Goal: Transaction & Acquisition: Purchase product/service

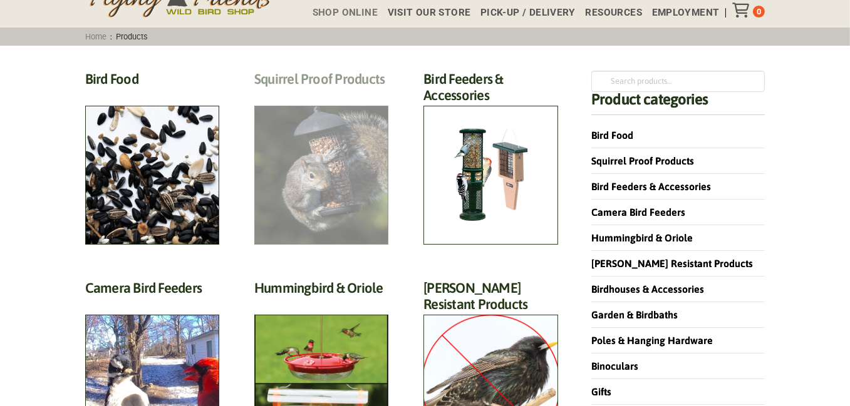
scroll to position [125, 0]
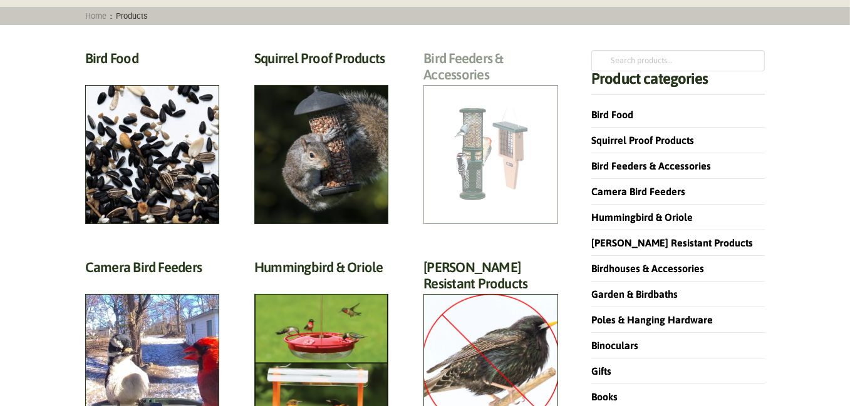
click at [463, 90] on h2 "Bird Feeders & Accessories (172)" at bounding box center [490, 70] width 134 height 40
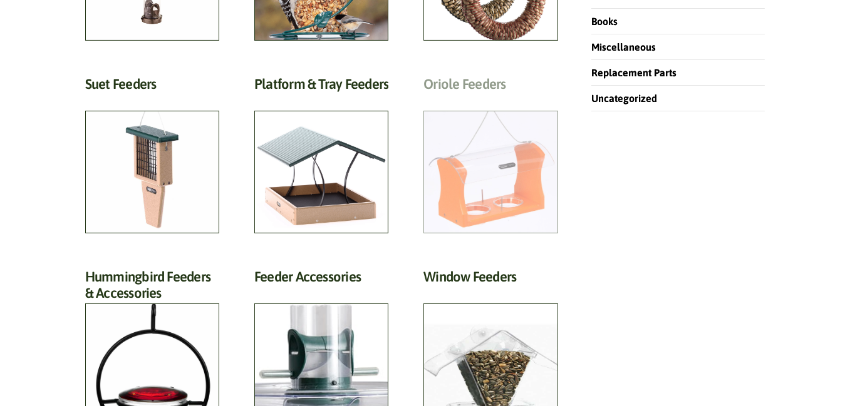
scroll to position [250, 0]
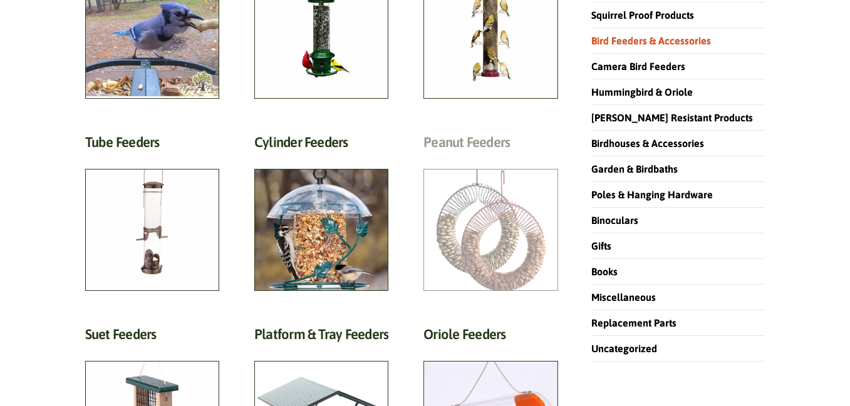
click at [461, 157] on h2 "Peanut Feeders (10)" at bounding box center [490, 145] width 134 height 23
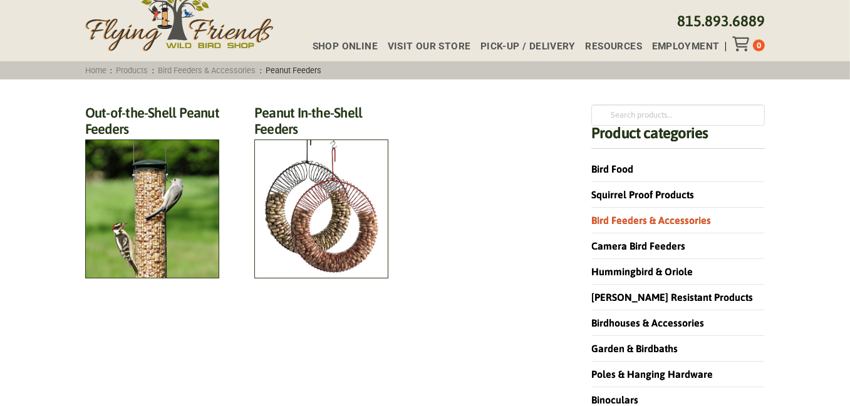
scroll to position [125, 0]
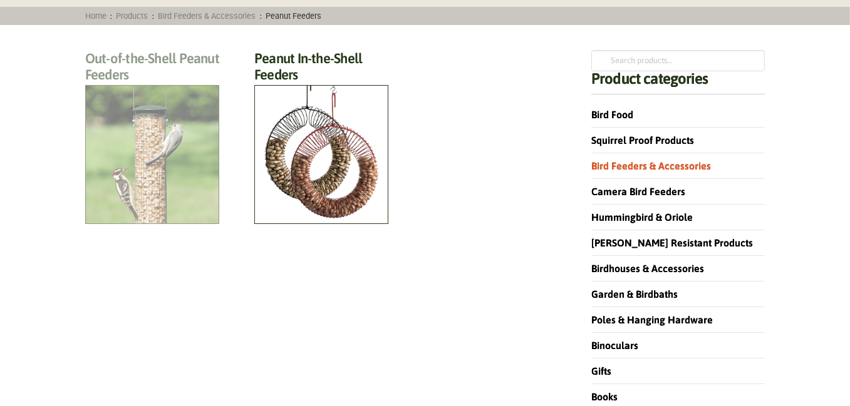
click at [153, 90] on h2 "Out-of-the-Shell Peanut Feeders (6)" at bounding box center [152, 70] width 134 height 40
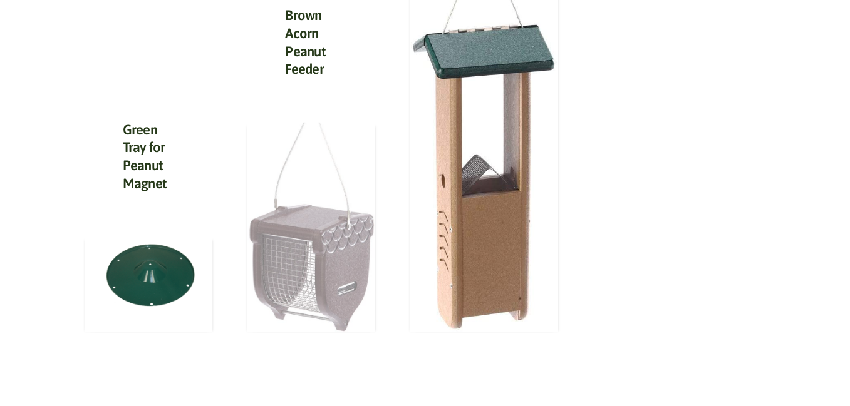
scroll to position [1190, 0]
click at [317, 200] on img at bounding box center [311, 227] width 128 height 210
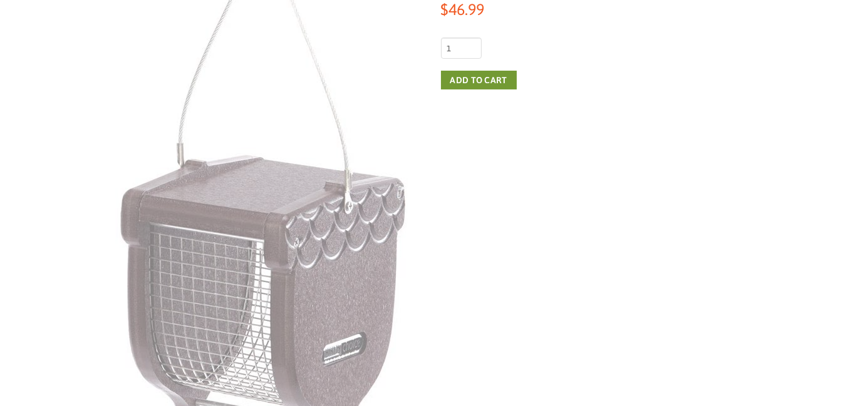
scroll to position [188, 0]
